Goal: Transaction & Acquisition: Purchase product/service

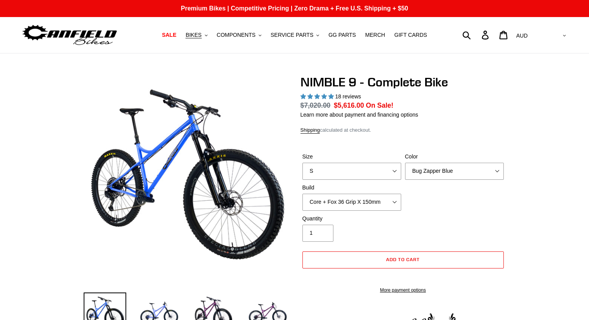
select select "highest-rating"
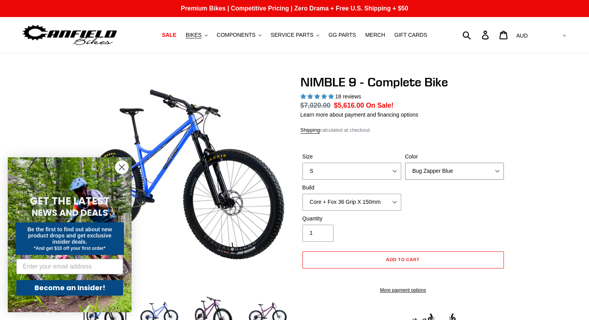
click at [454, 165] on select "Bug Zapper Blue Purple Haze - Sold Out Galaxy Black" at bounding box center [454, 171] width 99 height 17
select select "Purple Haze - Sold Out"
click at [405, 163] on select "Bug Zapper Blue Purple Haze - Sold Out Galaxy Black" at bounding box center [454, 171] width 99 height 17
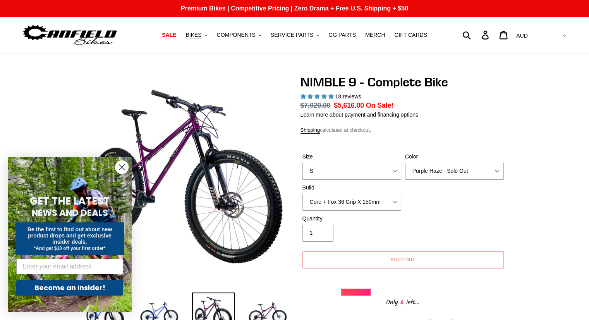
click at [124, 169] on icon "Close dialog" at bounding box center [121, 167] width 5 height 5
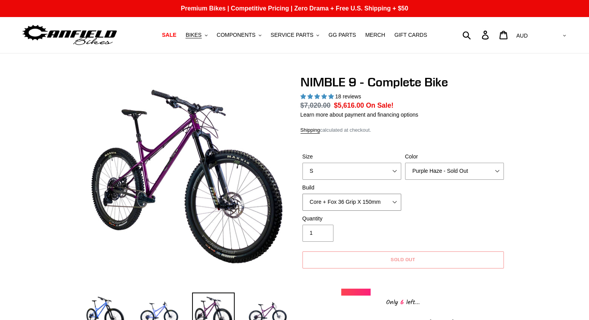
click at [363, 197] on select "Core + Fox 36 Grip X 150mm Pro + Fox 36 Grip X 150mm Core + RockShox Lyrik Ulti…" at bounding box center [351, 202] width 99 height 17
click at [302, 194] on select "Core + Fox 36 Grip X 150mm Pro + Fox 36 Grip X 150mm Core + RockShox Lyrik Ulti…" at bounding box center [351, 202] width 99 height 17
click at [362, 205] on select "Core + Fox 36 Grip X 150mm Pro + Fox 36 Grip X 150mm Core + RockShox Lyrik Ulti…" at bounding box center [351, 202] width 99 height 17
select select "Core + Fox 36 Grip X 150mm"
click at [302, 194] on select "Core + Fox 36 Grip X 150mm Pro + Fox 36 Grip X 150mm Core + RockShox Lyrik Ulti…" at bounding box center [351, 202] width 99 height 17
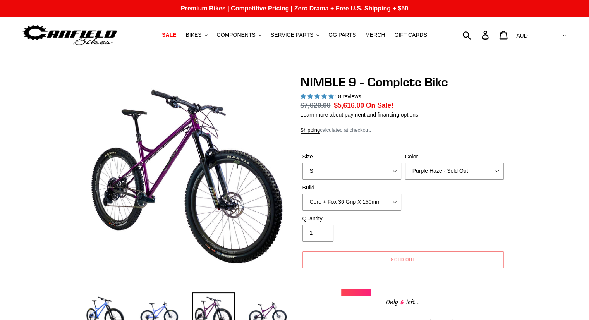
click at [483, 211] on div "Size S M L XL Color Bug Zapper Blue Purple Haze - Sold Out Galaxy Black Build C…" at bounding box center [403, 184] width 205 height 62
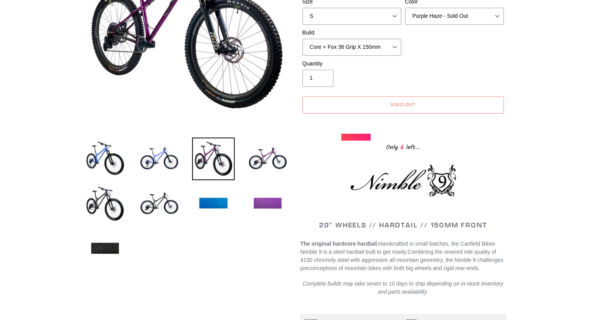
click at [277, 205] on img at bounding box center [267, 203] width 43 height 43
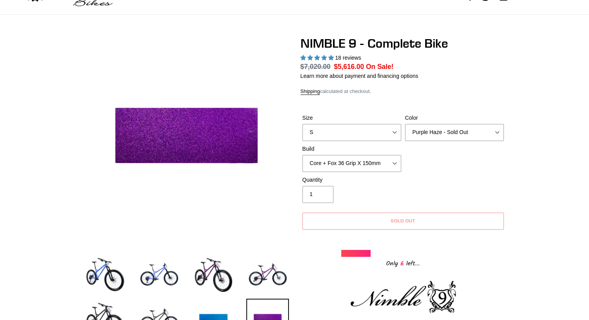
scroll to position [116, 0]
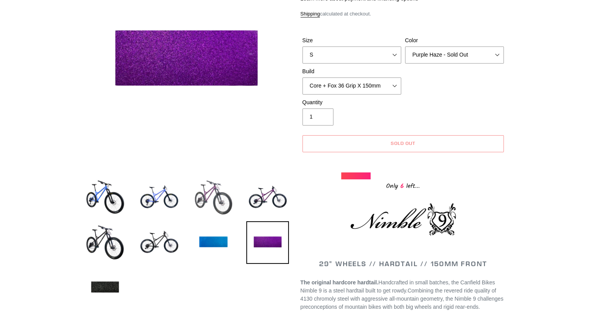
click at [230, 211] on img at bounding box center [213, 197] width 43 height 43
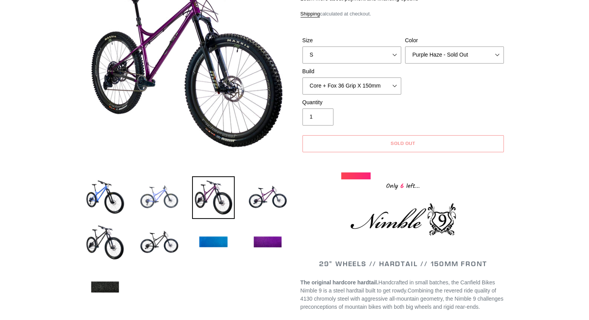
click at [174, 203] on img at bounding box center [159, 197] width 43 height 43
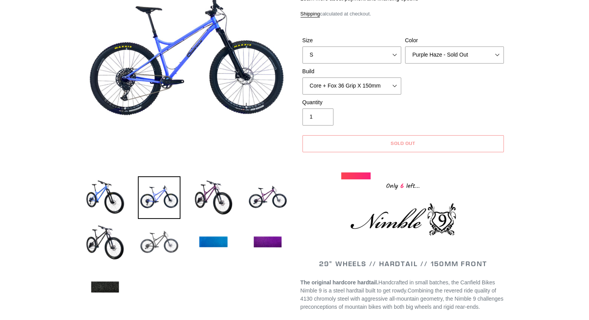
click at [166, 241] on img at bounding box center [159, 242] width 43 height 43
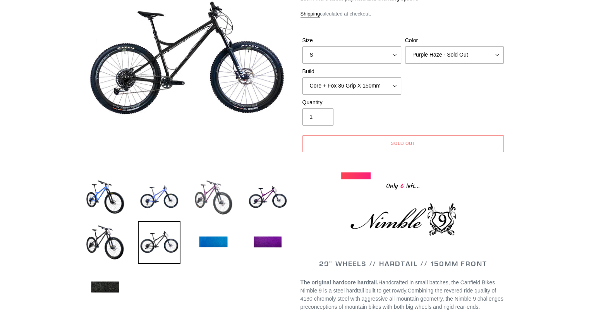
click at [198, 206] on img at bounding box center [213, 197] width 43 height 43
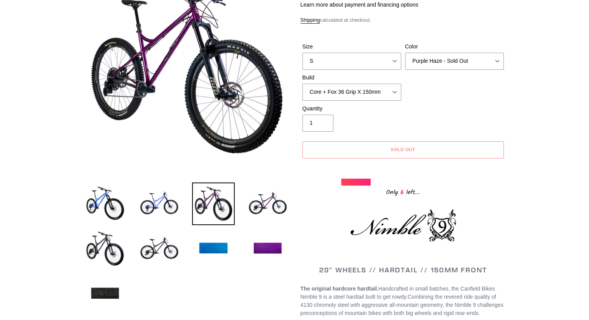
scroll to position [0, 0]
